Goal: Task Accomplishment & Management: Complete application form

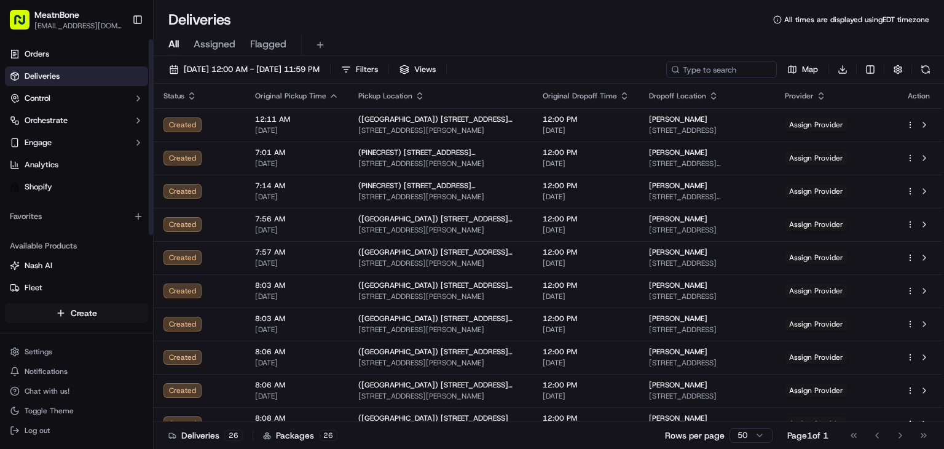
click at [70, 313] on html "MeatnBone [EMAIL_ADDRESS][DOMAIN_NAME] Toggle Sidebar Orders Deliveries Control…" at bounding box center [472, 224] width 944 height 449
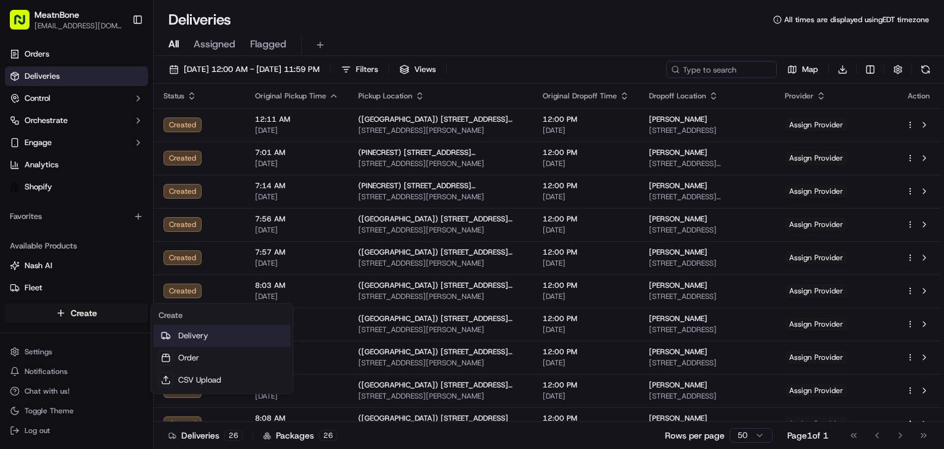
click at [216, 337] on link "Delivery" at bounding box center [222, 335] width 137 height 22
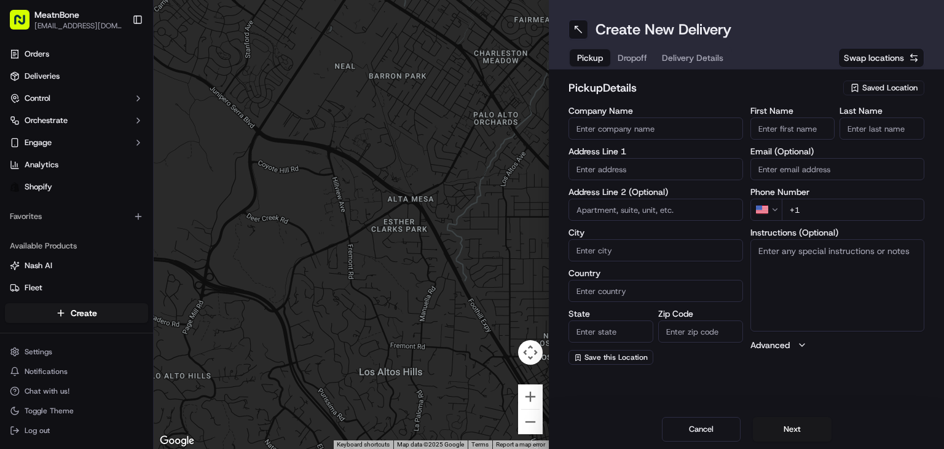
click at [879, 91] on span "Saved Location" at bounding box center [889, 87] width 55 height 11
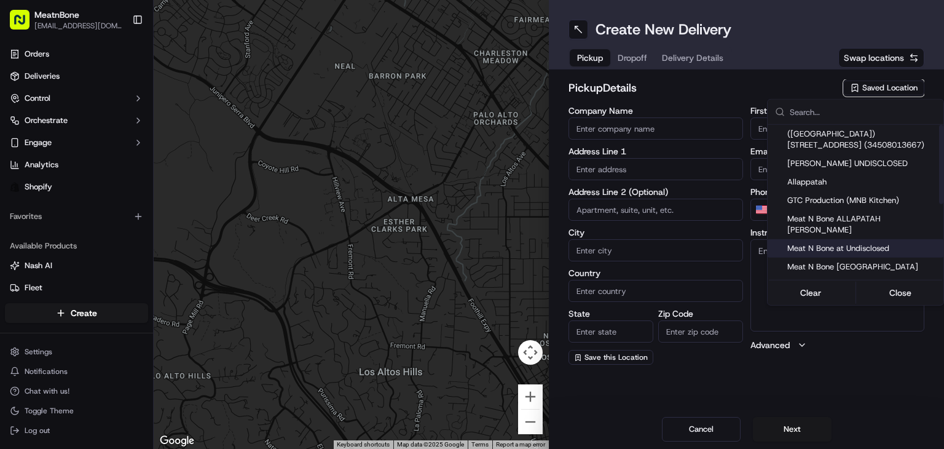
click at [885, 243] on span "Meat N Bone at Undisclosed" at bounding box center [862, 248] width 151 height 11
type input "Meat N Bone at Undisclosed"
type input "2207 Coral Wy"
type input "Coral Gables"
type input "US"
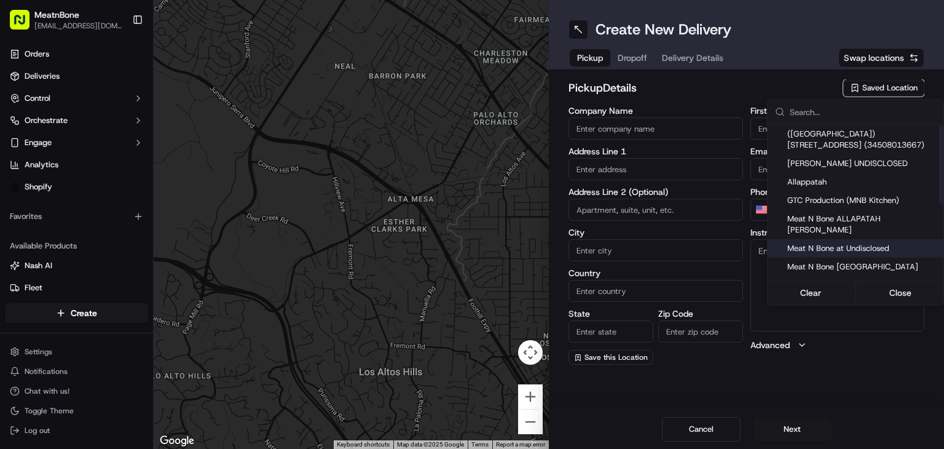
type input "FL"
type input "33145"
type input "Meat N"
type input "Bone"
type input "[PHONE_NUMBER]"
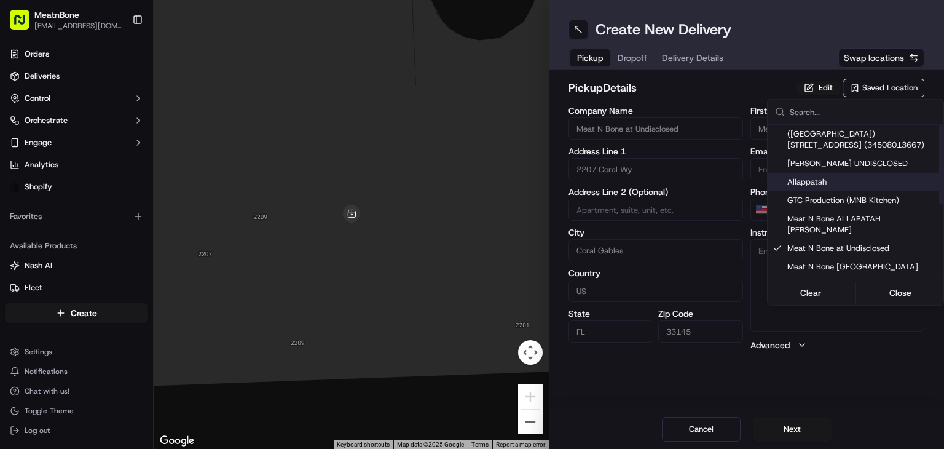
click at [638, 56] on html "MeatnBone [EMAIL_ADDRESS][DOMAIN_NAME] Toggle Sidebar Orders Deliveries Control…" at bounding box center [472, 224] width 944 height 449
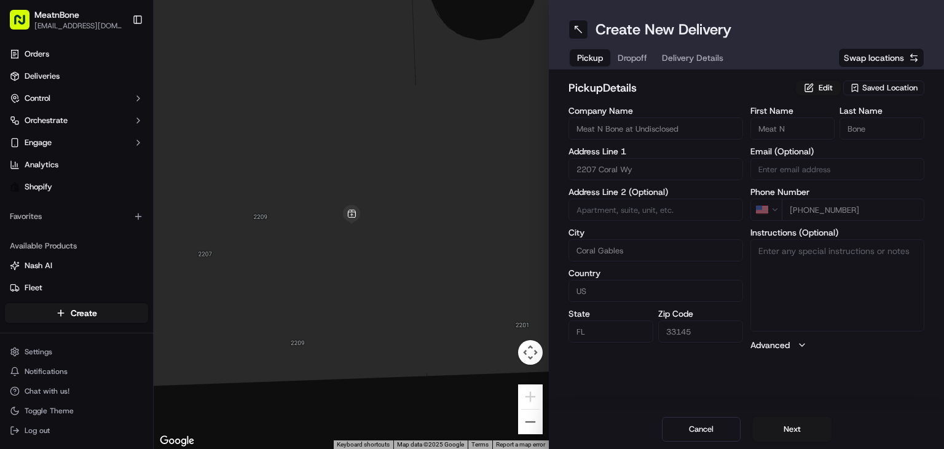
click at [638, 56] on span "Dropoff" at bounding box center [632, 58] width 29 height 12
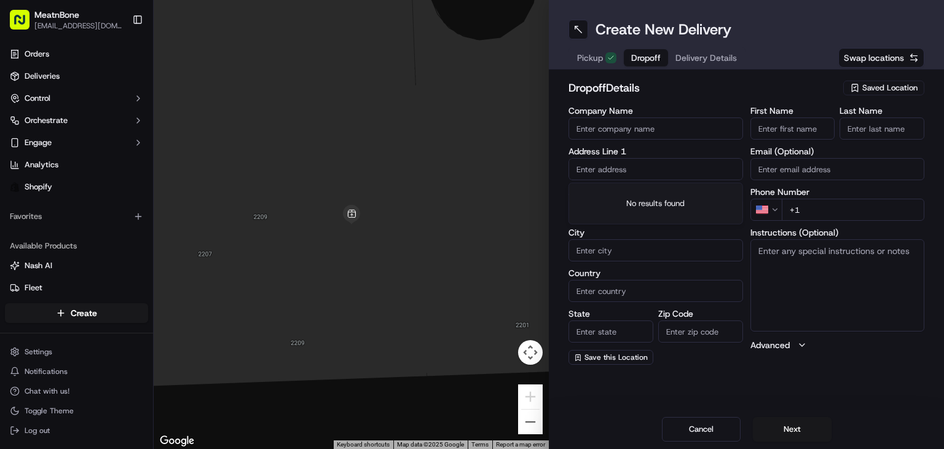
click at [632, 176] on input "text" at bounding box center [655, 169] width 175 height 22
click at [631, 176] on input "text" at bounding box center [655, 169] width 175 height 22
click at [626, 170] on input "text" at bounding box center [655, 169] width 175 height 22
paste input "[PERSON_NAME] Smile [STREET_ADDRESS] [PHONE_NUMBER]"
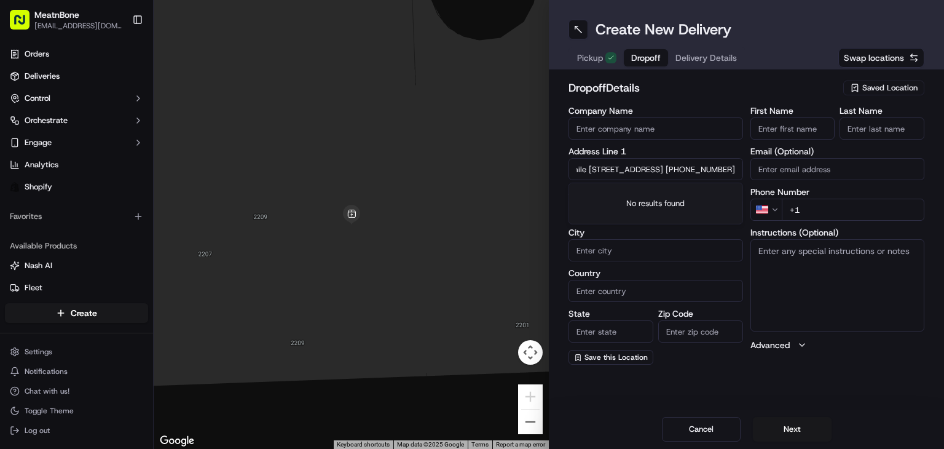
click at [626, 170] on input "[PERSON_NAME] Smile [STREET_ADDRESS] [PHONE_NUMBER]" at bounding box center [655, 169] width 175 height 22
drag, startPoint x: 676, startPoint y: 170, endPoint x: 718, endPoint y: 165, distance: 42.1
click at [718, 165] on input "[PERSON_NAME] Smile [STREET_ADDRESS] [PHONE_NUMBER]" at bounding box center [655, 169] width 175 height 22
click at [677, 168] on input "[PERSON_NAME] Smile [STREET_ADDRESS] [PHONE_NUMBER]" at bounding box center [655, 169] width 175 height 22
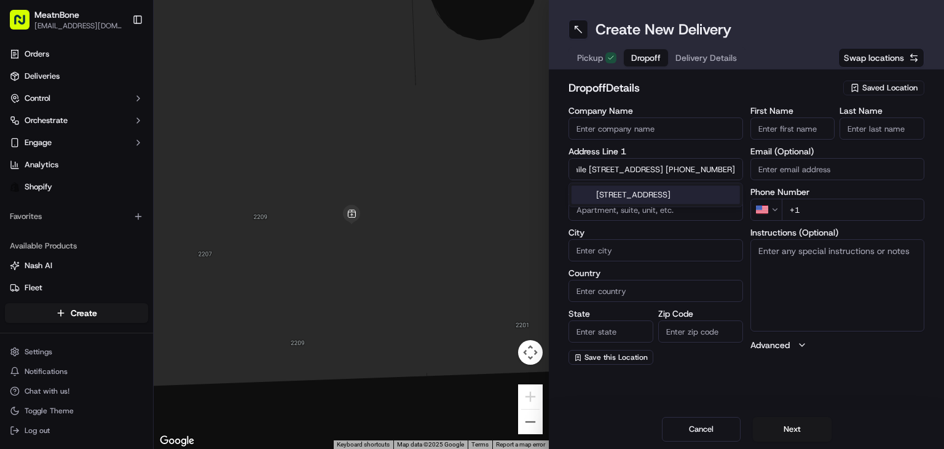
drag, startPoint x: 677, startPoint y: 168, endPoint x: 740, endPoint y: 167, distance: 63.9
click at [740, 167] on input "[PERSON_NAME] Smile [STREET_ADDRESS] [PHONE_NUMBER]" at bounding box center [655, 169] width 175 height 22
type input "[PERSON_NAME] [STREET_ADDRESS] +1"
type input "[PHONE_NUMBER]"
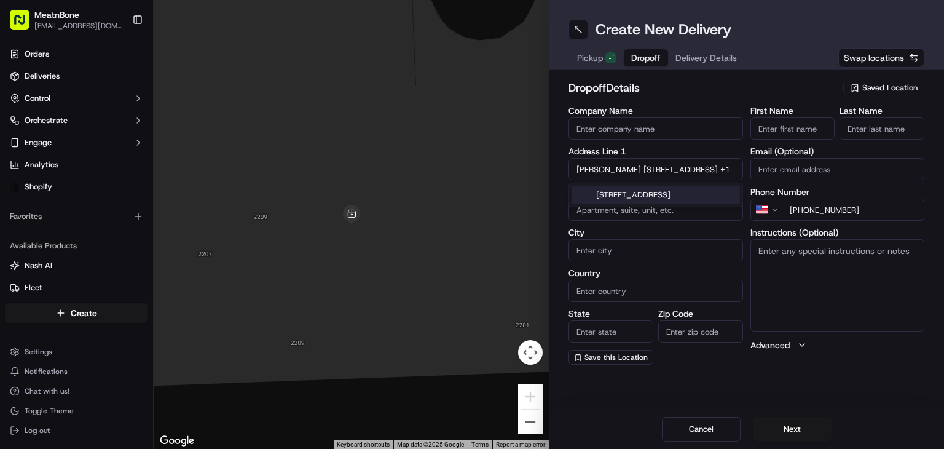
click at [622, 168] on input "[PERSON_NAME] [STREET_ADDRESS] +1" at bounding box center [655, 169] width 175 height 22
click at [613, 170] on input "[PERSON_NAME] [STREET_ADDRESS] +1" at bounding box center [655, 169] width 175 height 22
drag, startPoint x: 614, startPoint y: 170, endPoint x: 551, endPoint y: 173, distance: 64.0
click at [551, 173] on div "dropoff Details Saved Location Company Name Address Line 1 [PERSON_NAME] Smile …" at bounding box center [746, 221] width 395 height 305
drag, startPoint x: 619, startPoint y: 169, endPoint x: 554, endPoint y: 154, distance: 66.8
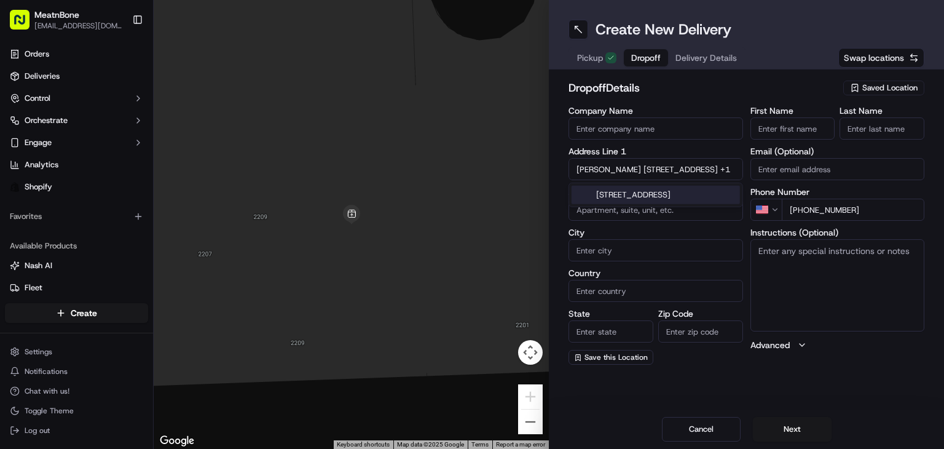
click at [554, 154] on div "dropoff Details Saved Location Company Name Address Line 1 [PERSON_NAME] Smile …" at bounding box center [746, 221] width 395 height 305
type input "[STREET_ADDRESS] +1"
click at [786, 131] on input "[PERSON_NAME]" at bounding box center [792, 128] width 85 height 22
drag, startPoint x: 777, startPoint y: 127, endPoint x: 802, endPoint y: 128, distance: 24.6
click at [802, 128] on input "[PERSON_NAME]" at bounding box center [792, 128] width 85 height 22
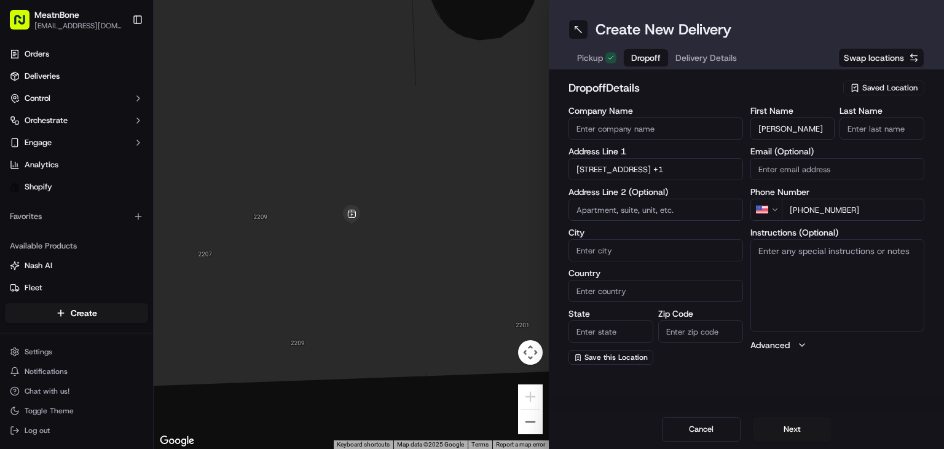
type input "[PERSON_NAME]"
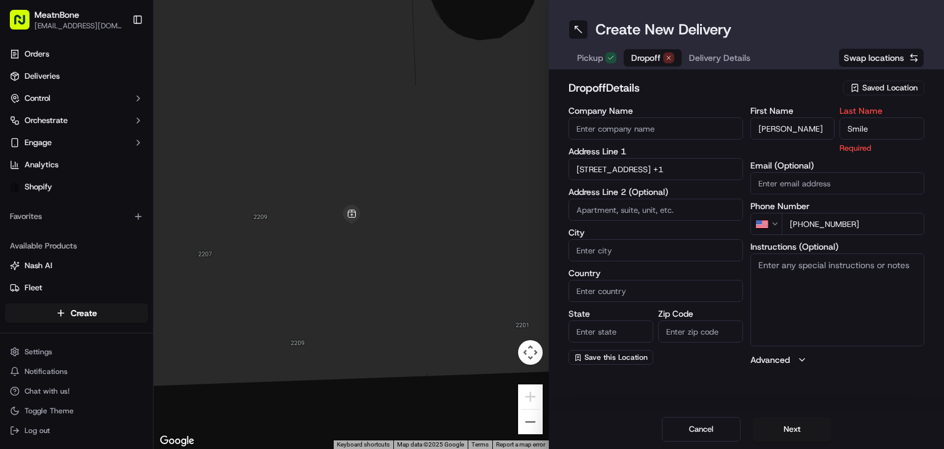
type input "Smile"
click at [669, 175] on input "[STREET_ADDRESS] +1" at bounding box center [655, 169] width 175 height 22
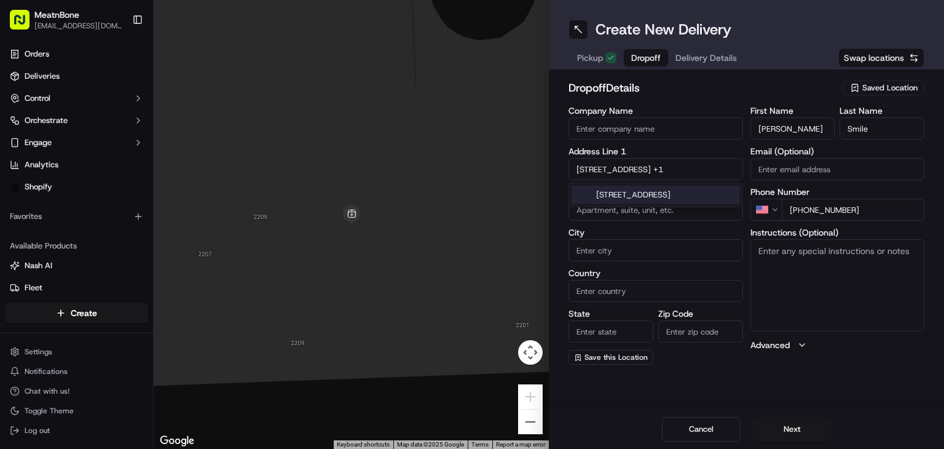
click at [673, 192] on div "[STREET_ADDRESS]" at bounding box center [655, 195] width 168 height 18
type input "[STREET_ADDRESS]"
type input "[GEOGRAPHIC_DATA]"
type input "FL"
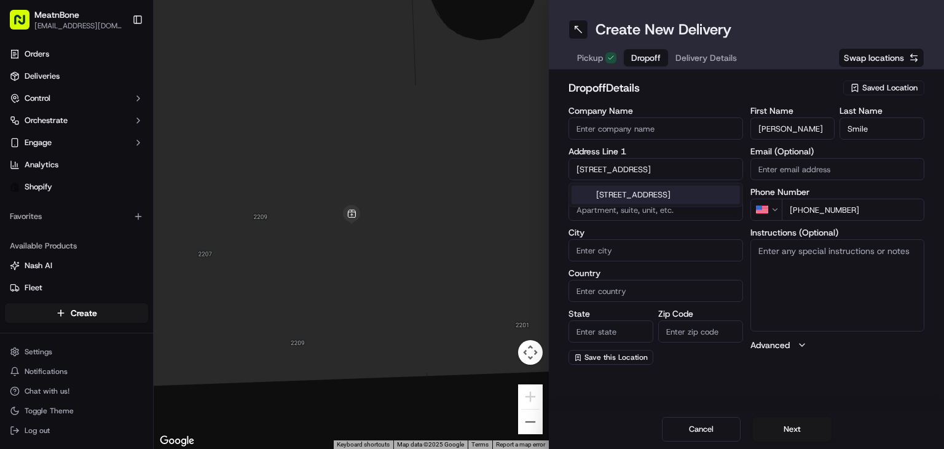
type input "33162"
type input "[STREET_ADDRESS]"
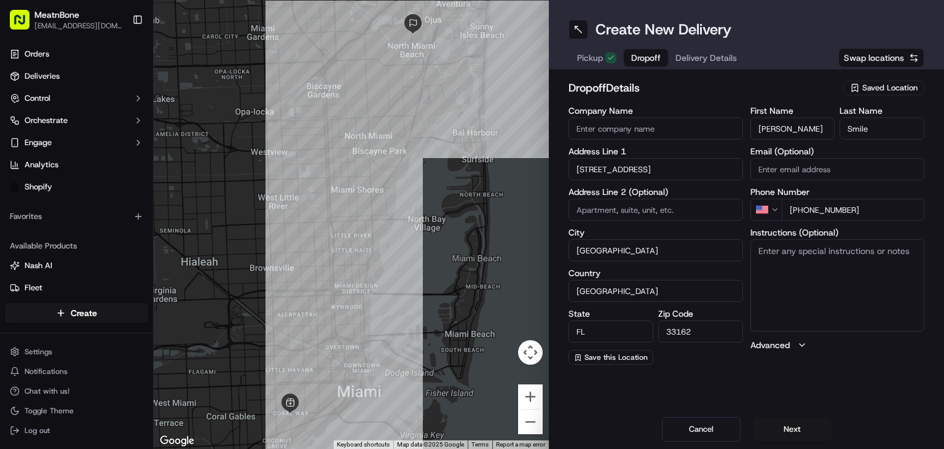
click at [809, 276] on textarea "Instructions (Optional)" at bounding box center [837, 285] width 175 height 92
type textarea "CALL CUSTOMER UPON ARRIVAL"
click at [688, 67] on div "Pickup Dropoff Delivery Details" at bounding box center [656, 58] width 177 height 22
click at [685, 61] on button "Delivery Details" at bounding box center [706, 57] width 76 height 17
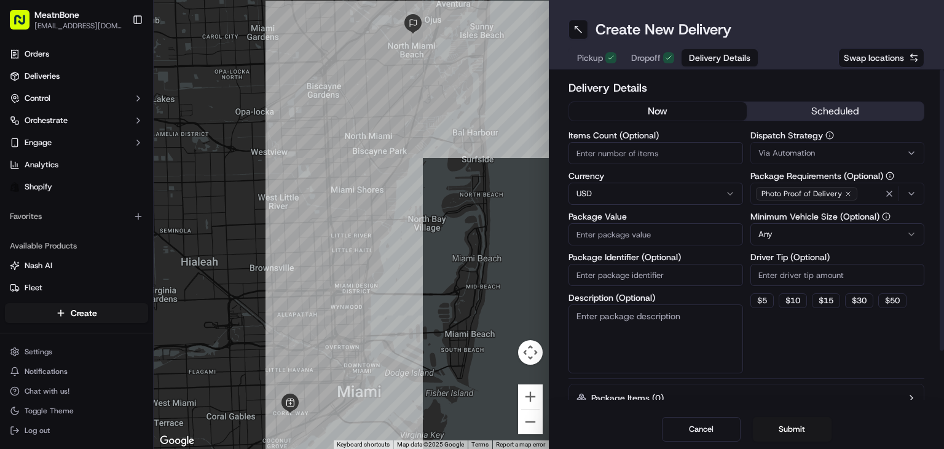
click at [605, 155] on input "Items Count (Optional)" at bounding box center [655, 153] width 175 height 22
type input "3"
click at [634, 239] on input "Package Value" at bounding box center [655, 234] width 175 height 22
type input "216.97"
click at [629, 267] on input "Package Identifier (Optional)" at bounding box center [655, 275] width 175 height 22
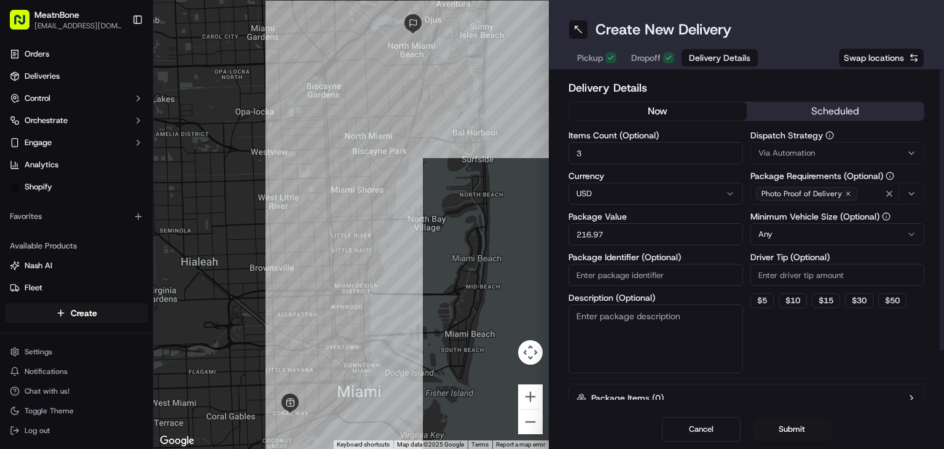
paste input "256370"
type input "256370"
click at [838, 249] on div "Dispatch Strategy Via Automation Package Requirements (Optional) Photo Proof of…" at bounding box center [837, 252] width 175 height 242
click at [833, 241] on html "MeatnBone [EMAIL_ADDRESS][DOMAIN_NAME] Toggle Sidebar Orders Deliveries Control…" at bounding box center [472, 224] width 944 height 449
click at [802, 340] on div "Dispatch Strategy Via Automation Package Requirements (Optional) Photo Proof of…" at bounding box center [837, 252] width 175 height 242
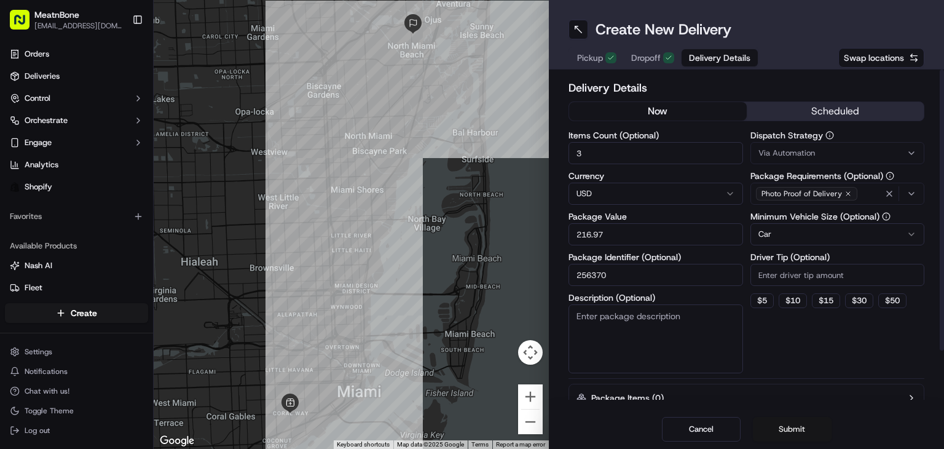
click at [787, 423] on button "Submit" at bounding box center [792, 429] width 79 height 25
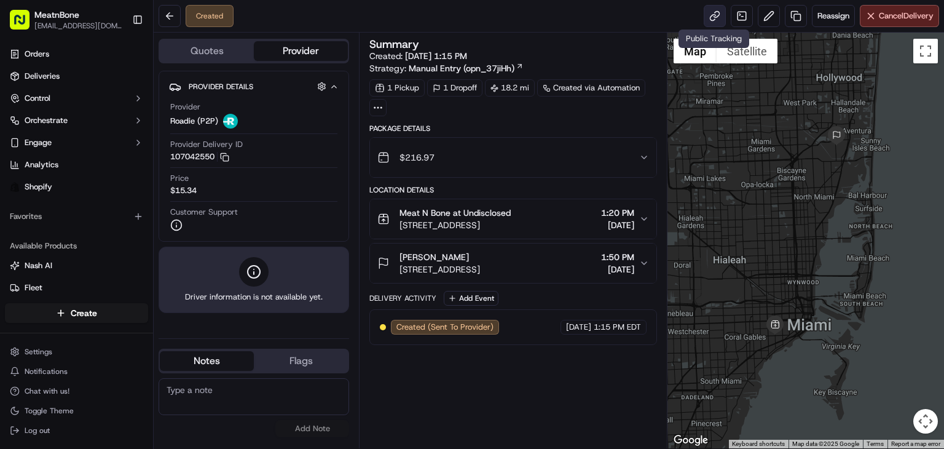
click at [712, 18] on link at bounding box center [715, 16] width 22 height 22
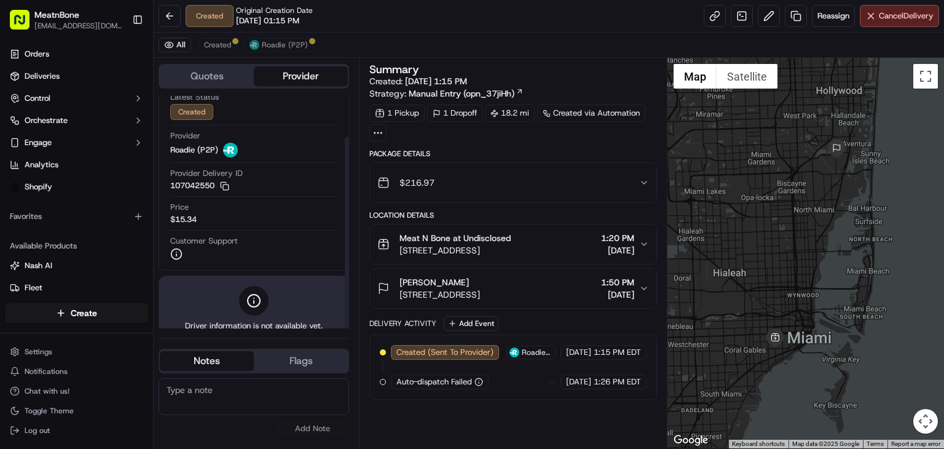
scroll to position [50, 0]
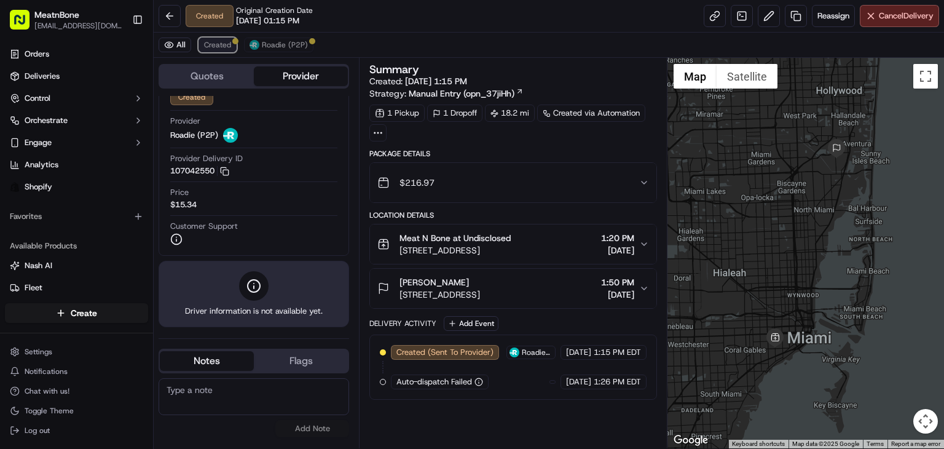
click at [229, 45] on span "Created" at bounding box center [217, 45] width 27 height 10
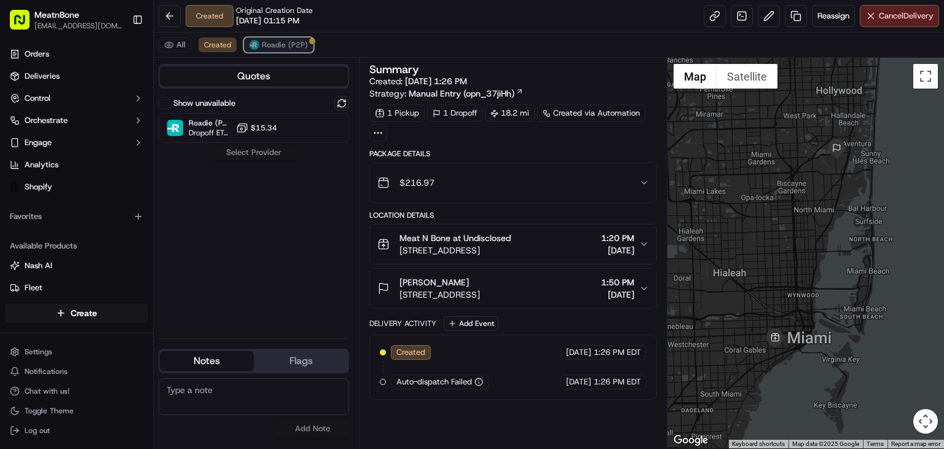
click at [265, 42] on span "Roadie (P2P)" at bounding box center [285, 45] width 46 height 10
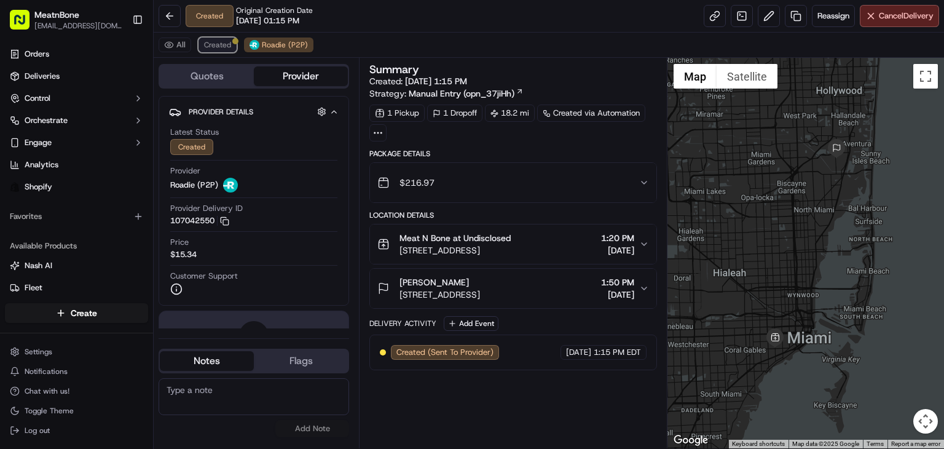
click at [221, 40] on span "Created" at bounding box center [217, 45] width 27 height 10
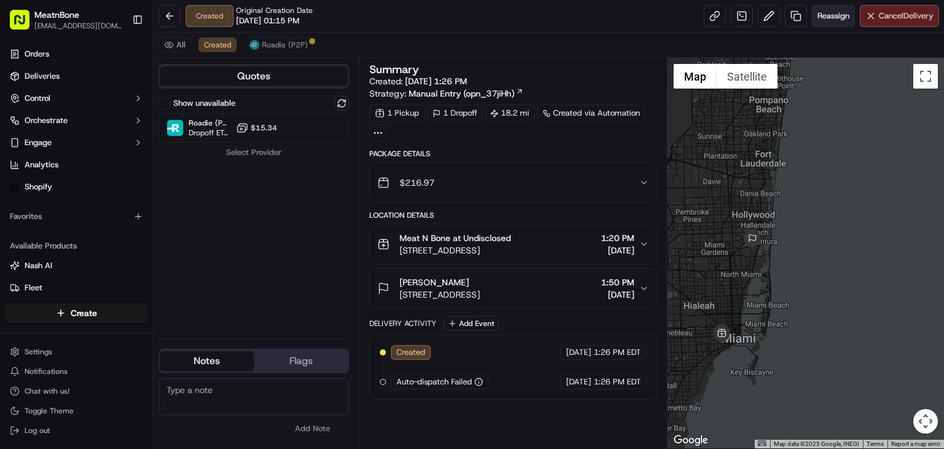
click at [833, 17] on span "Reassign" at bounding box center [833, 15] width 32 height 11
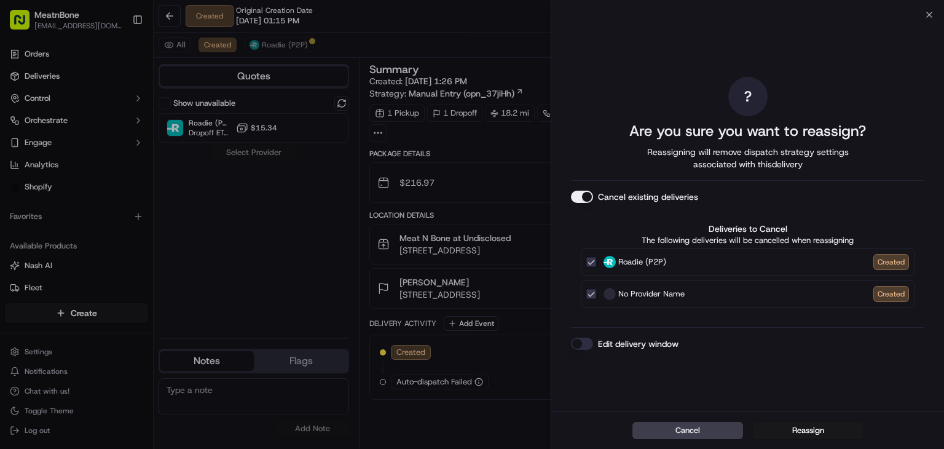
click at [788, 420] on div "Cancel Reassign" at bounding box center [747, 429] width 393 height 37
click at [814, 431] on button "Reassign" at bounding box center [808, 430] width 111 height 17
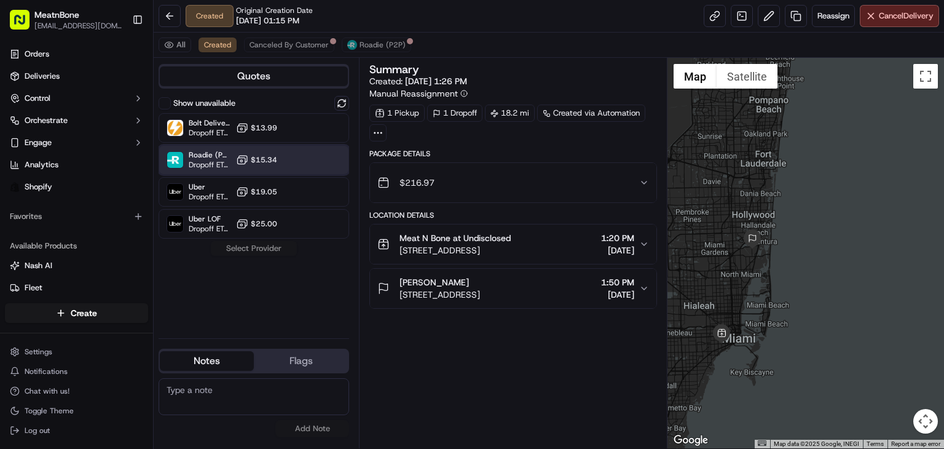
click at [297, 154] on div "Roadie (P2P) Dropoff ETA - $15.34" at bounding box center [254, 159] width 190 height 29
click at [269, 249] on button "Assign Provider" at bounding box center [253, 248] width 87 height 15
